Goal: Information Seeking & Learning: Learn about a topic

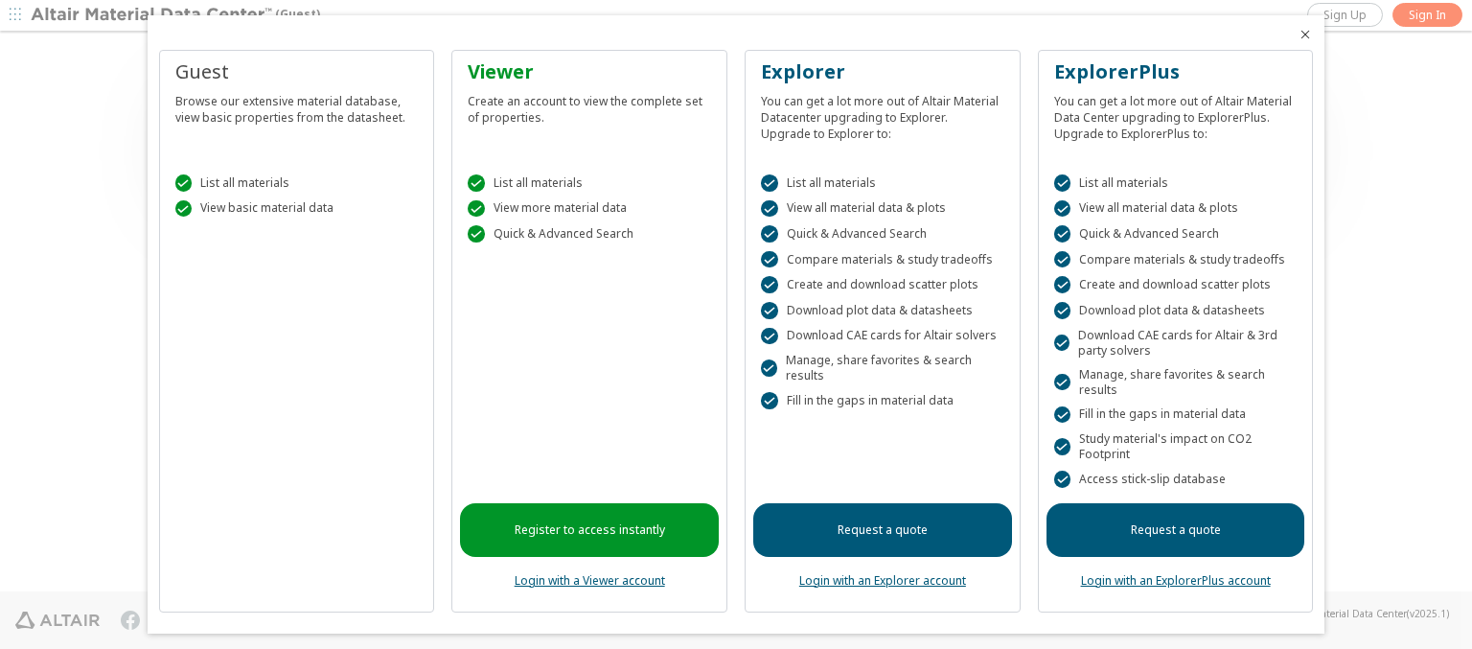
click at [1297, 34] on icon "Close" at bounding box center [1304, 34] width 15 height 15
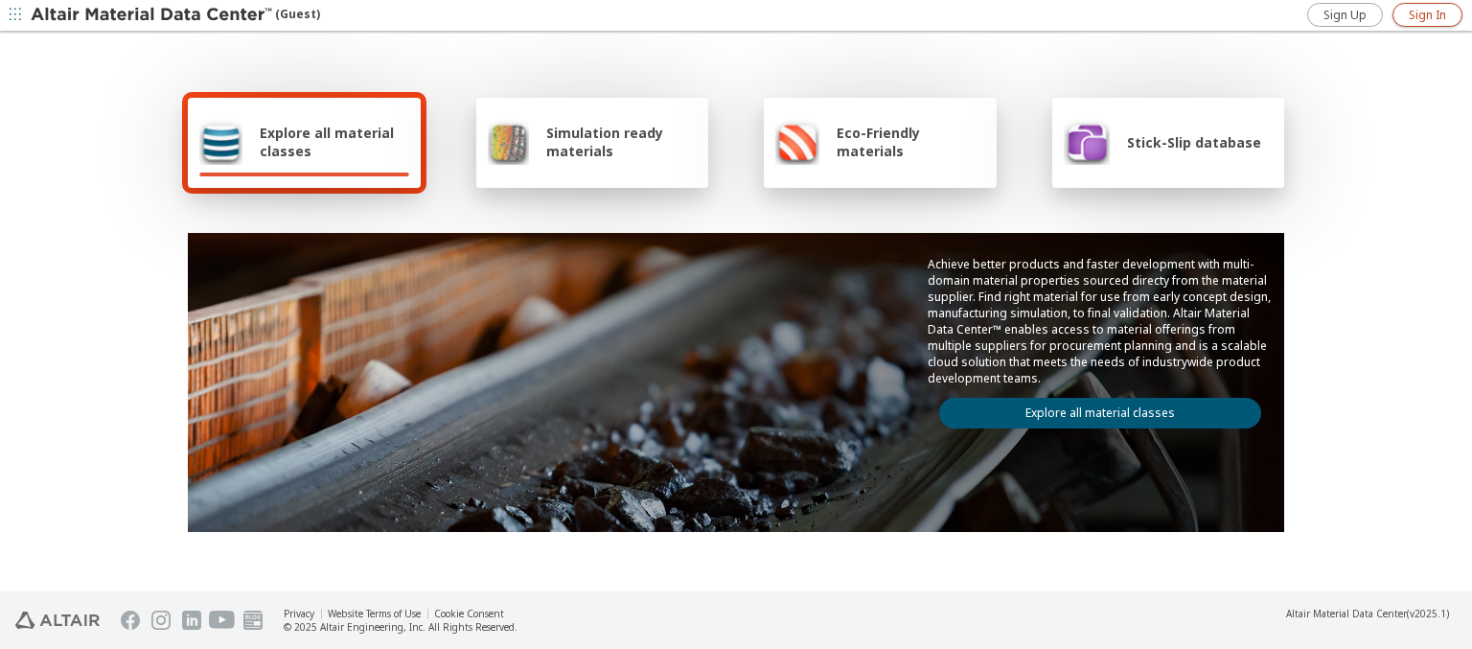
click at [1427, 14] on span "Sign In" at bounding box center [1426, 15] width 37 height 15
click at [152, 15] on img at bounding box center [153, 15] width 244 height 19
click at [327, 142] on span "Explore all material classes" at bounding box center [334, 142] width 149 height 36
click at [1092, 408] on link "Explore all material classes" at bounding box center [1100, 413] width 322 height 31
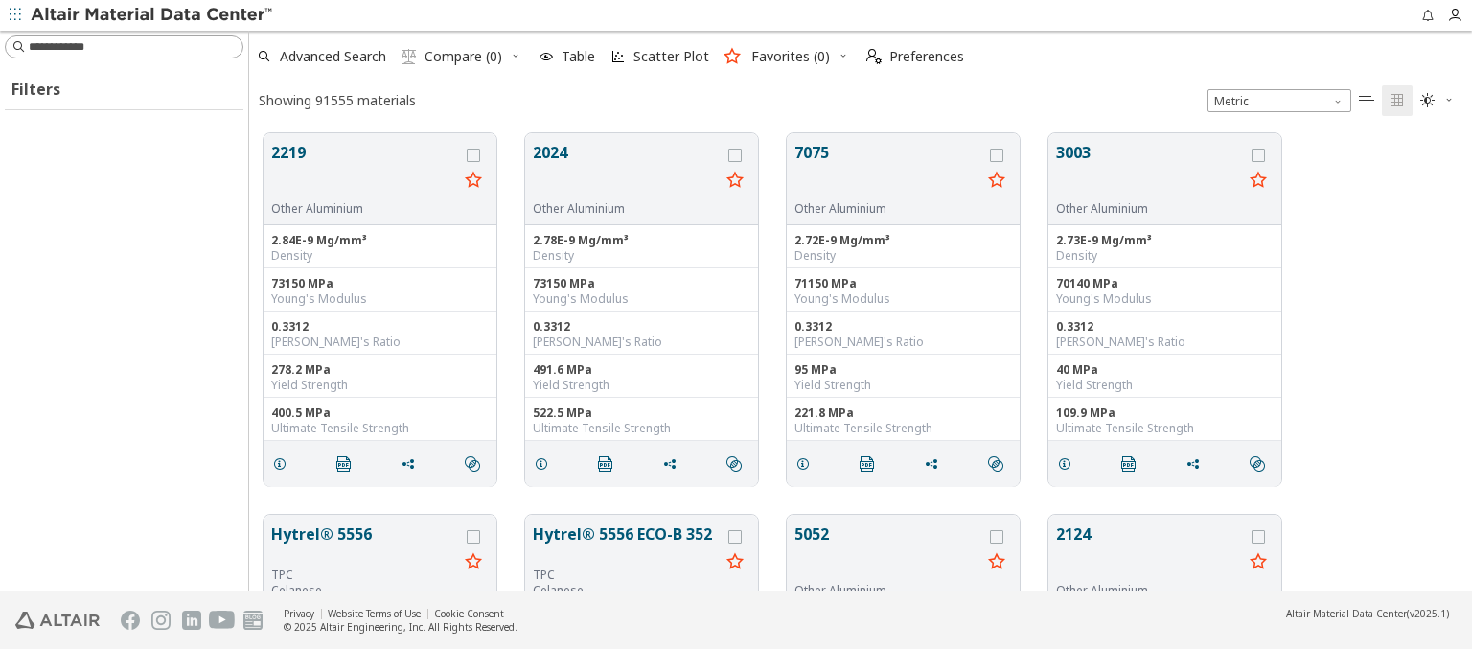
scroll to position [458, 1207]
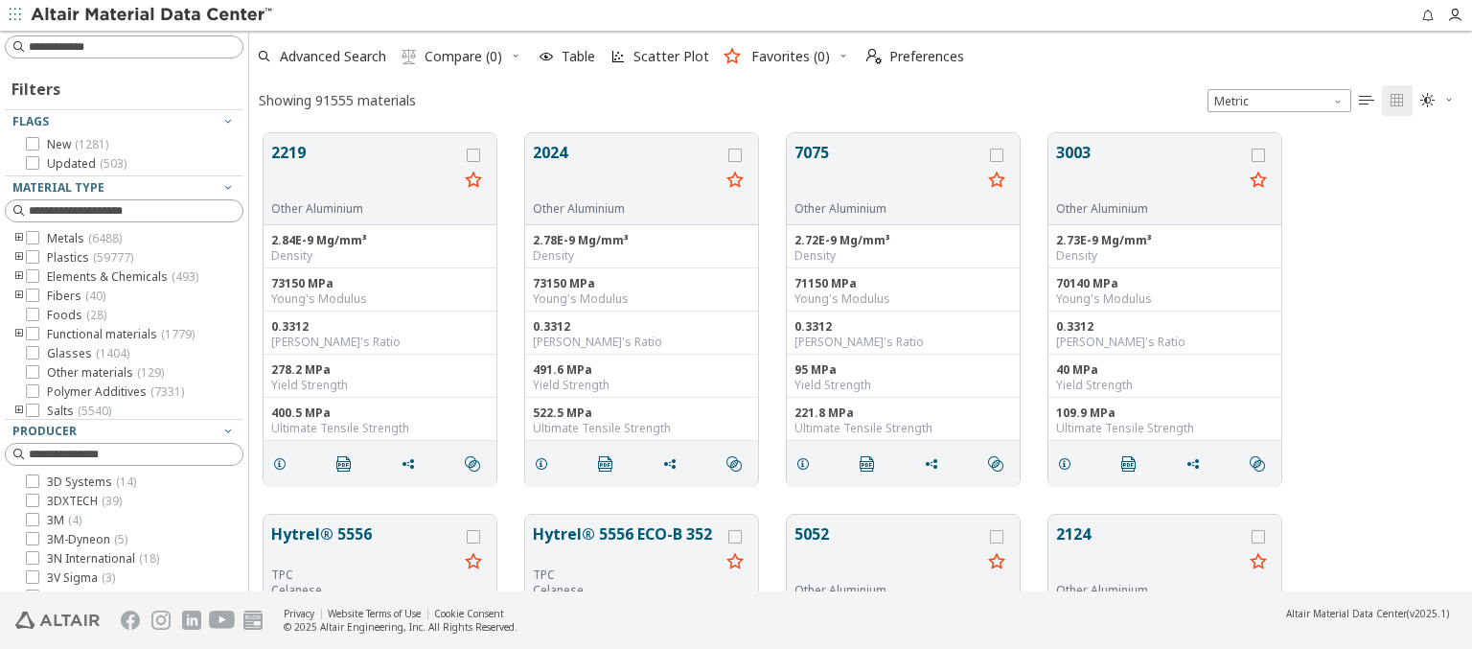
type input "*****"
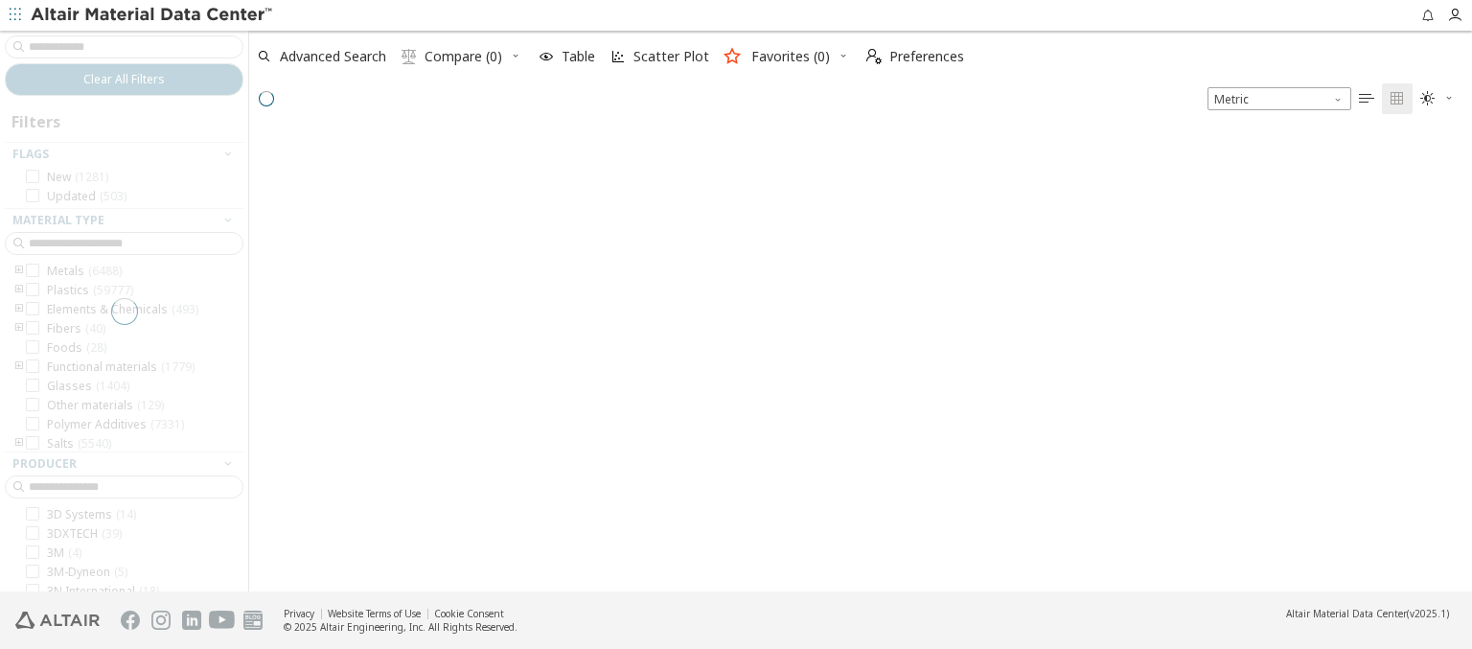
scroll to position [455, 1207]
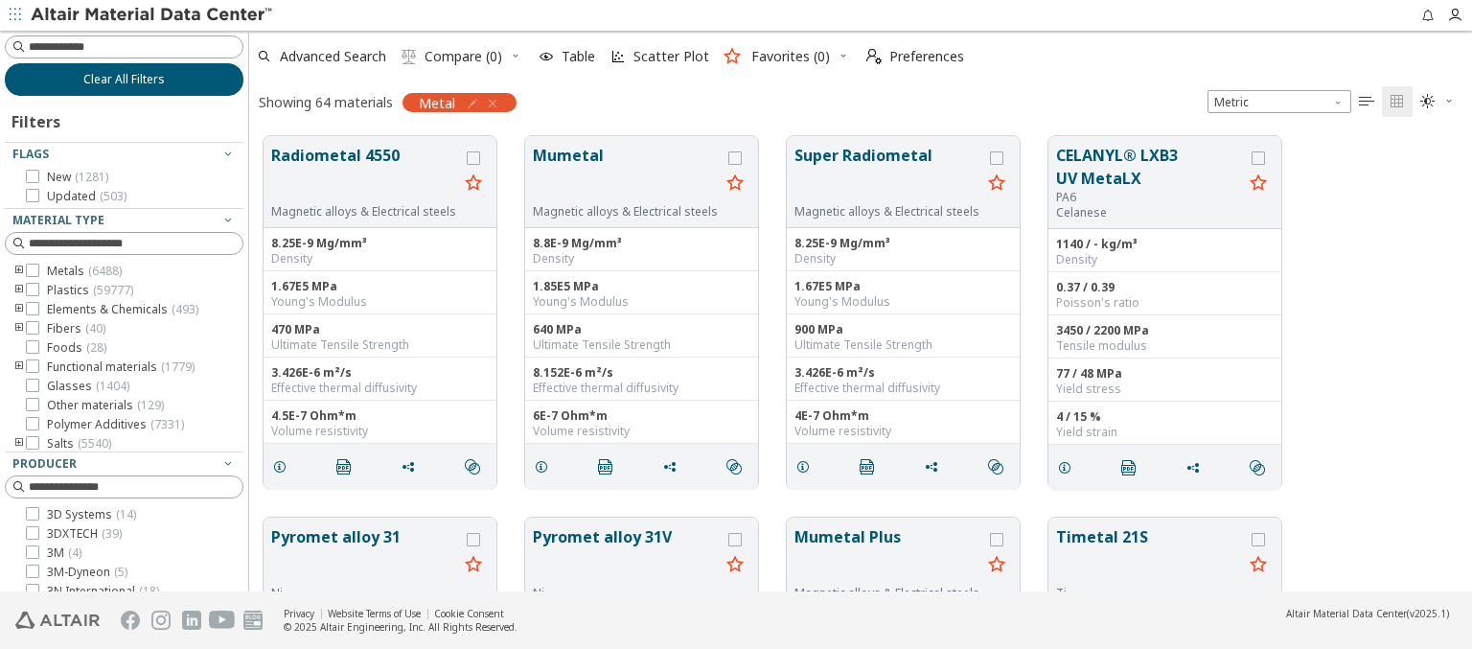
click at [117, 79] on span "Clear All Filters" at bounding box center [123, 79] width 81 height 15
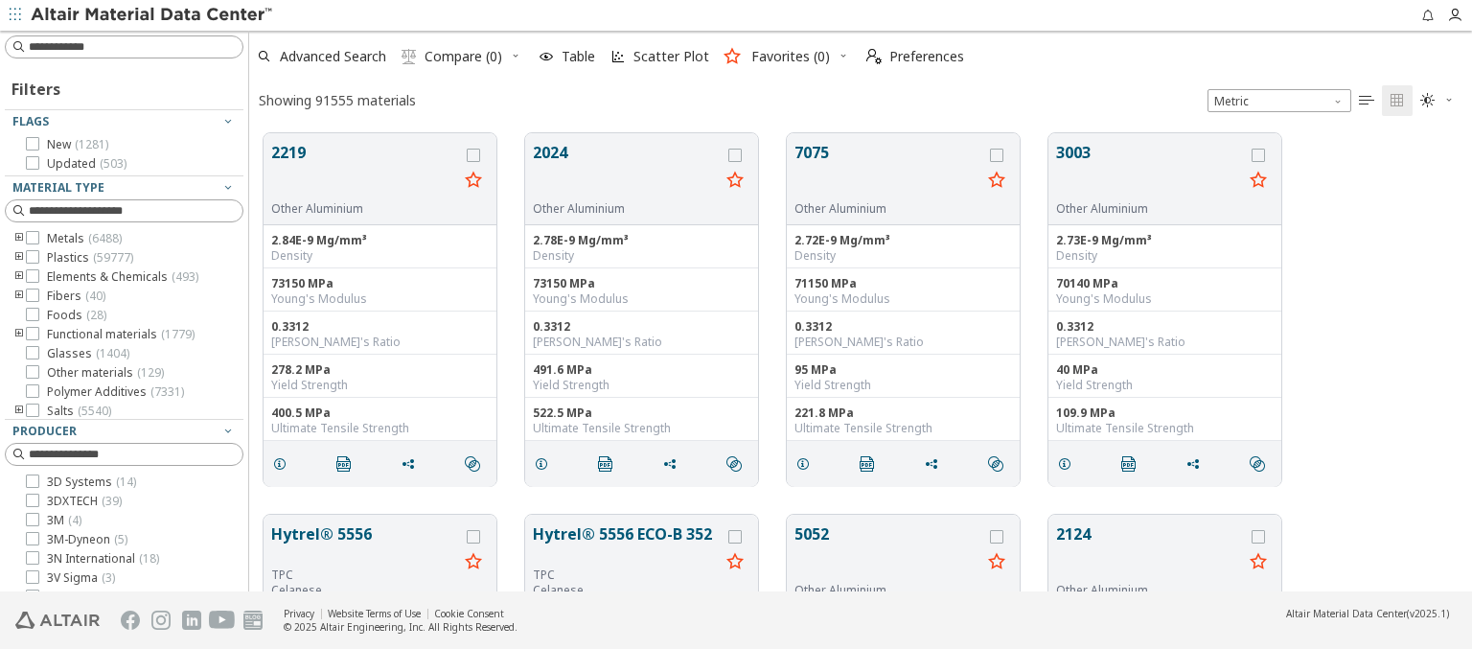
scroll to position [458, 1207]
click at [152, 15] on img at bounding box center [153, 15] width 244 height 19
